Goal: Find specific page/section: Find specific page/section

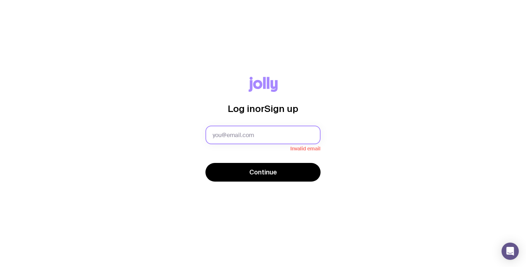
click at [261, 137] on input "text" at bounding box center [262, 135] width 115 height 19
click at [228, 131] on input "text" at bounding box center [262, 135] width 115 height 19
click at [0, 267] on com-1password-button at bounding box center [0, 267] width 0 height 0
click at [255, 138] on input "text" at bounding box center [262, 135] width 115 height 19
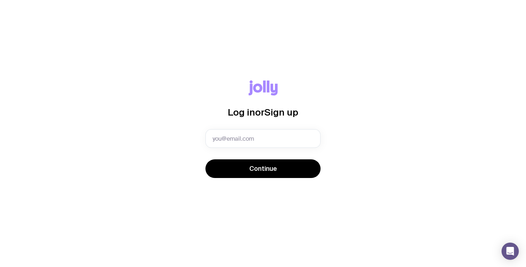
type input "[EMAIL_ADDRESS][PERSON_NAME][DOMAIN_NAME]"
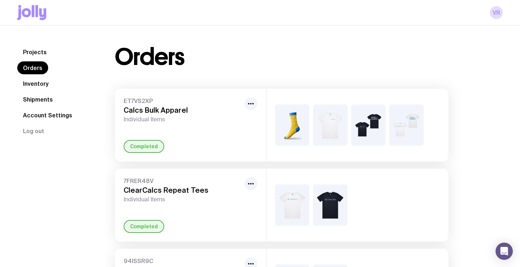
click at [36, 87] on link "Inventory" at bounding box center [35, 83] width 37 height 13
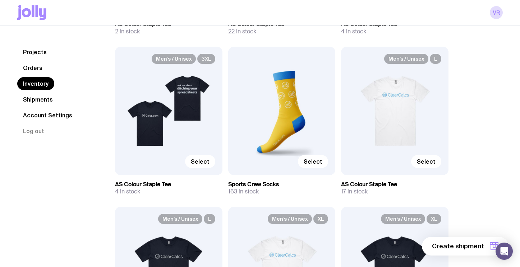
scroll to position [1195, 0]
